Goal: Find specific page/section: Find specific page/section

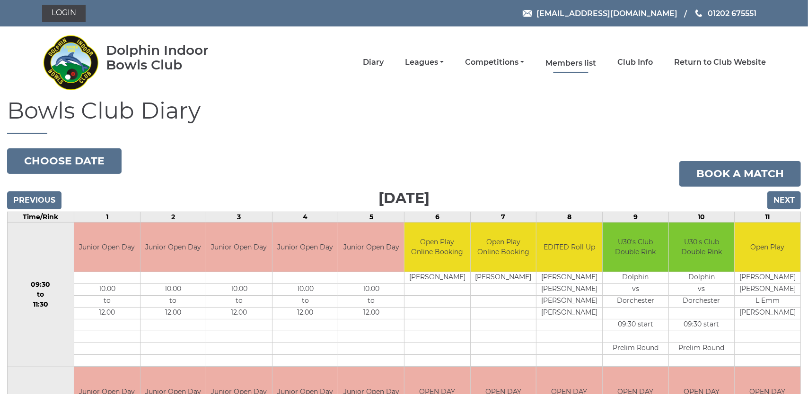
click at [575, 64] on link "Members list" at bounding box center [570, 63] width 51 height 10
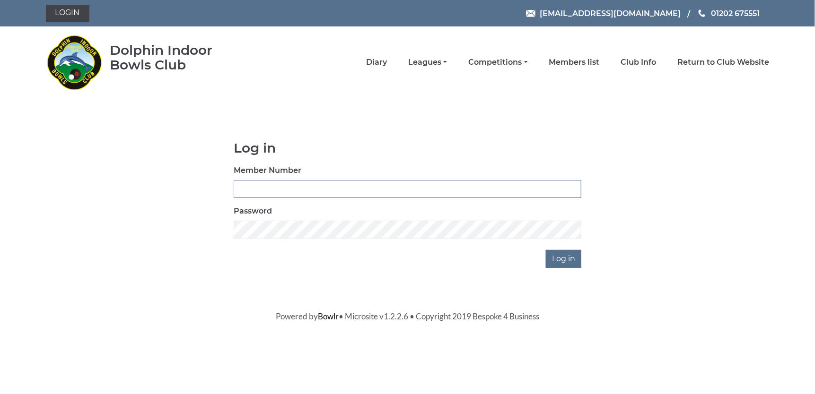
click at [392, 187] on input "Member Number" at bounding box center [408, 189] width 348 height 18
click at [345, 190] on input "Member Number" at bounding box center [408, 189] width 348 height 18
click at [394, 190] on input "Member Number" at bounding box center [408, 189] width 348 height 18
type input "3951"
click at [559, 259] on input "Log in" at bounding box center [563, 259] width 35 height 18
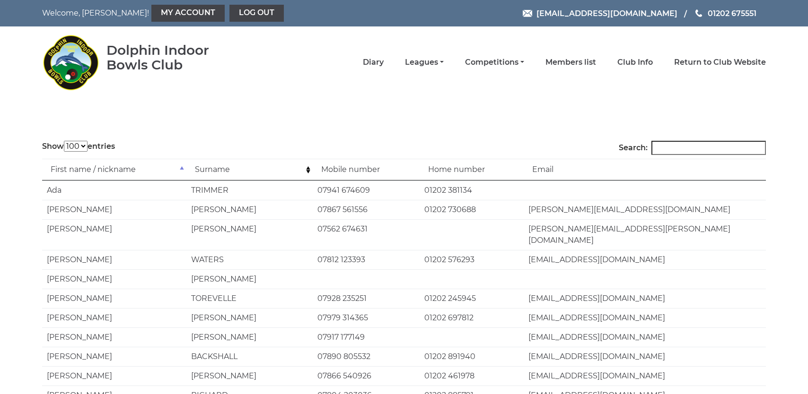
select select "100"
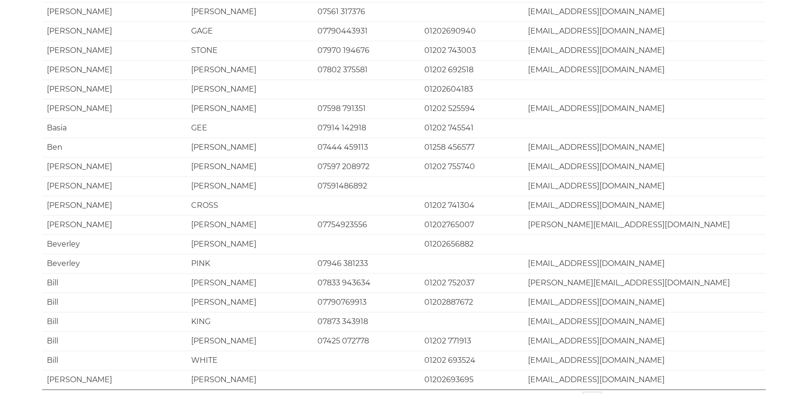
scroll to position [1794, 0]
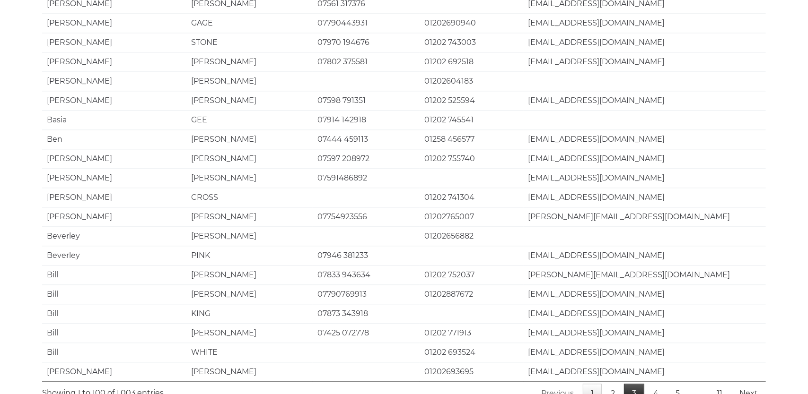
click at [631, 384] on link "3" at bounding box center [634, 394] width 20 height 20
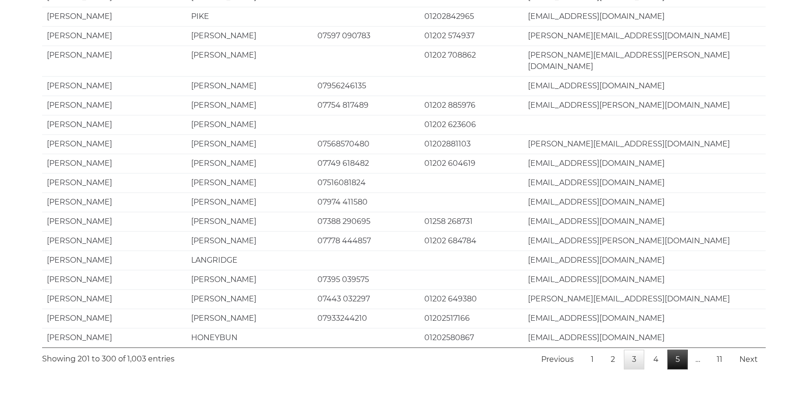
click at [682, 350] on link "5" at bounding box center [677, 360] width 20 height 20
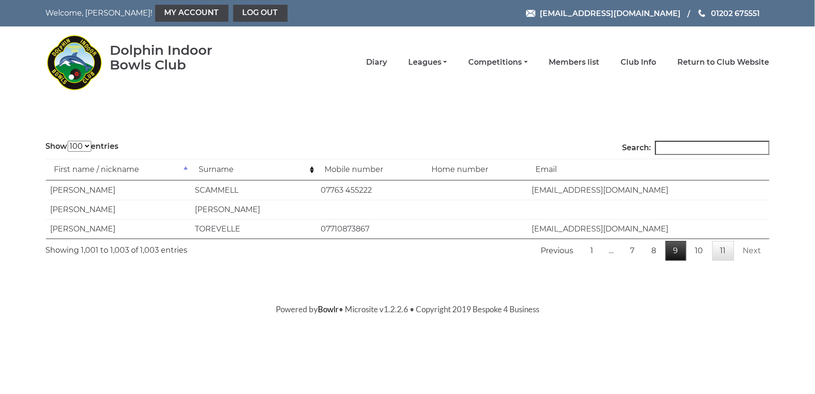
click at [677, 253] on link "9" at bounding box center [675, 251] width 21 height 20
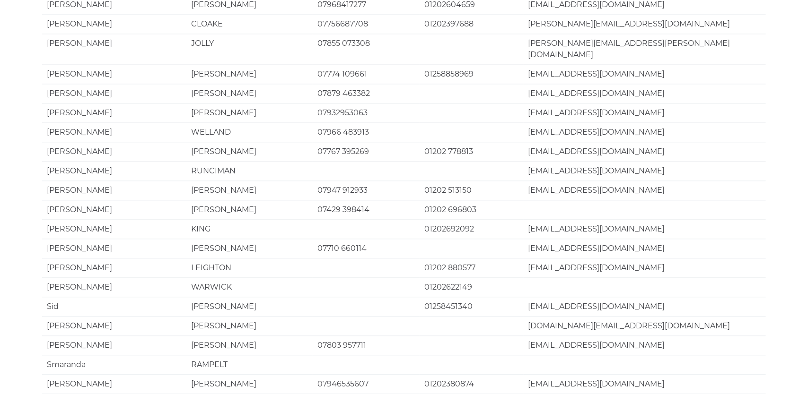
scroll to position [1794, 0]
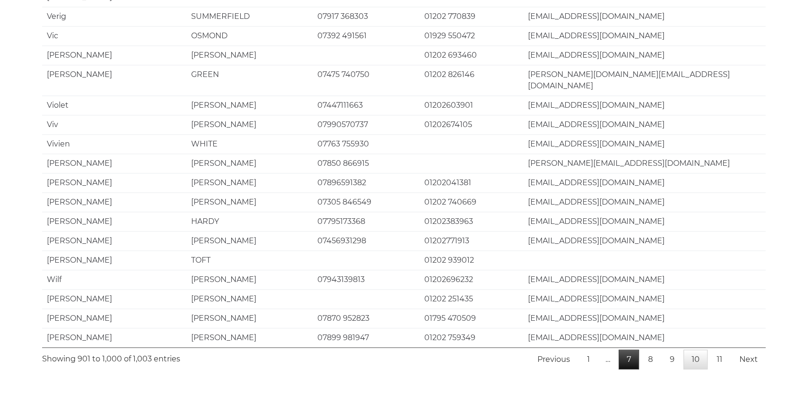
click at [634, 350] on link "7" at bounding box center [628, 360] width 20 height 20
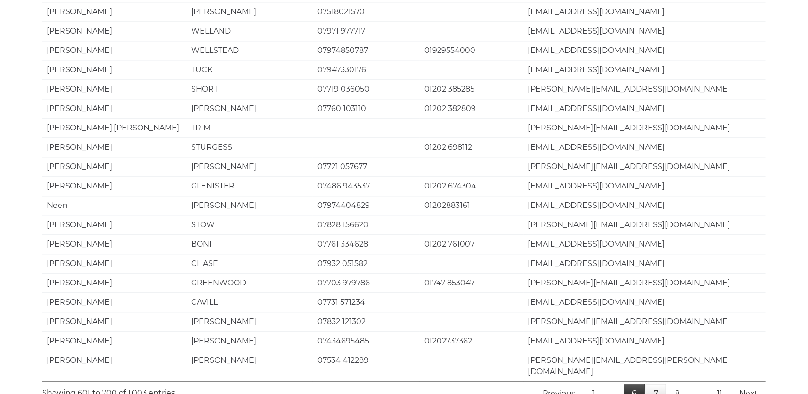
click at [641, 384] on link "6" at bounding box center [634, 394] width 21 height 20
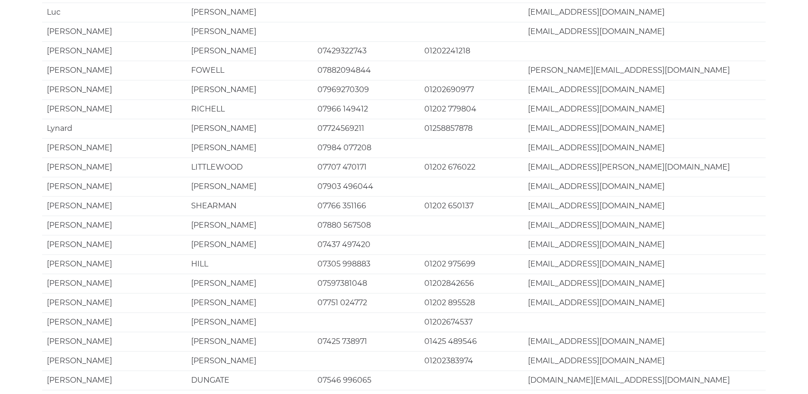
scroll to position [1700, 0]
